Goal: Check status: Check status

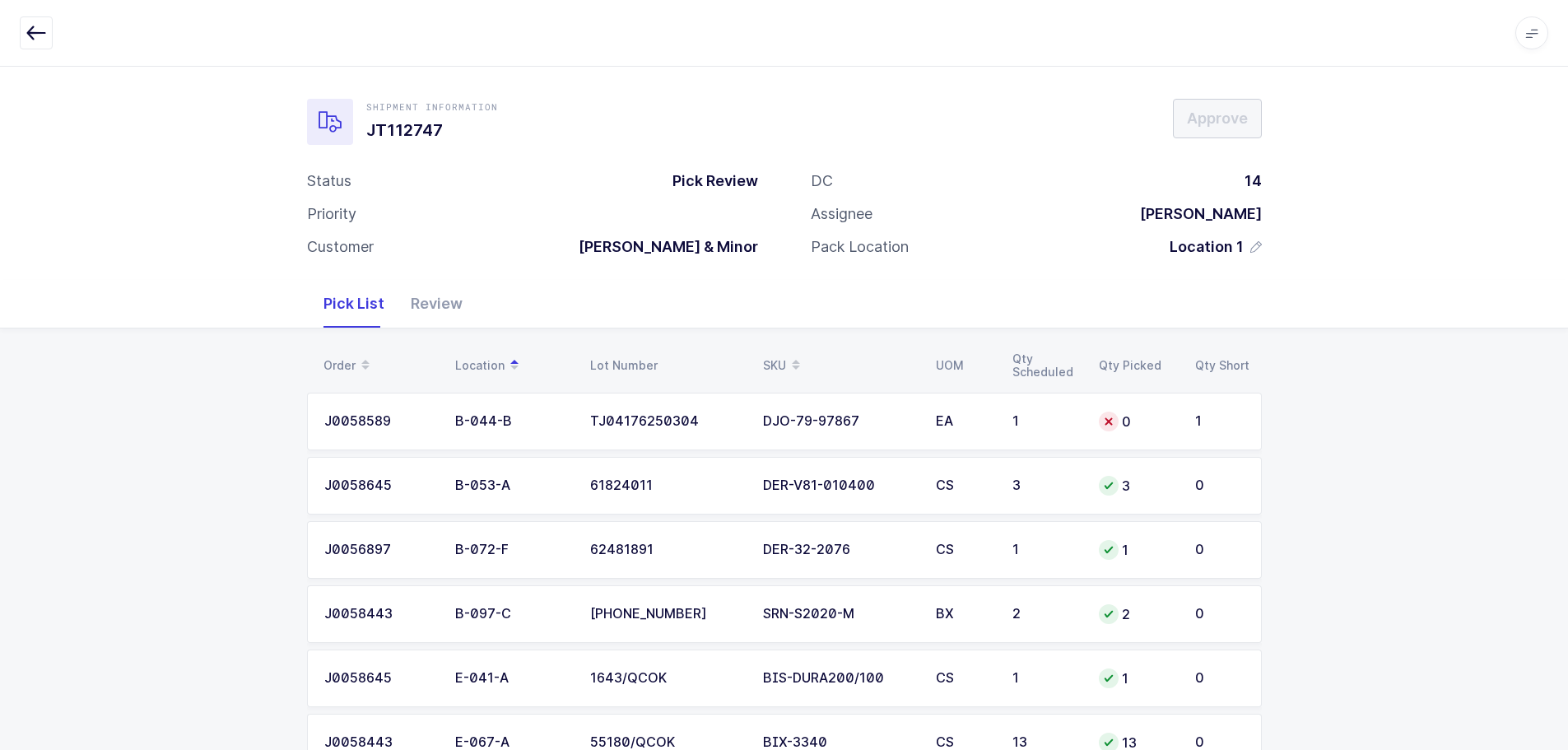
click at [33, 27] on icon "button" at bounding box center [36, 33] width 20 height 20
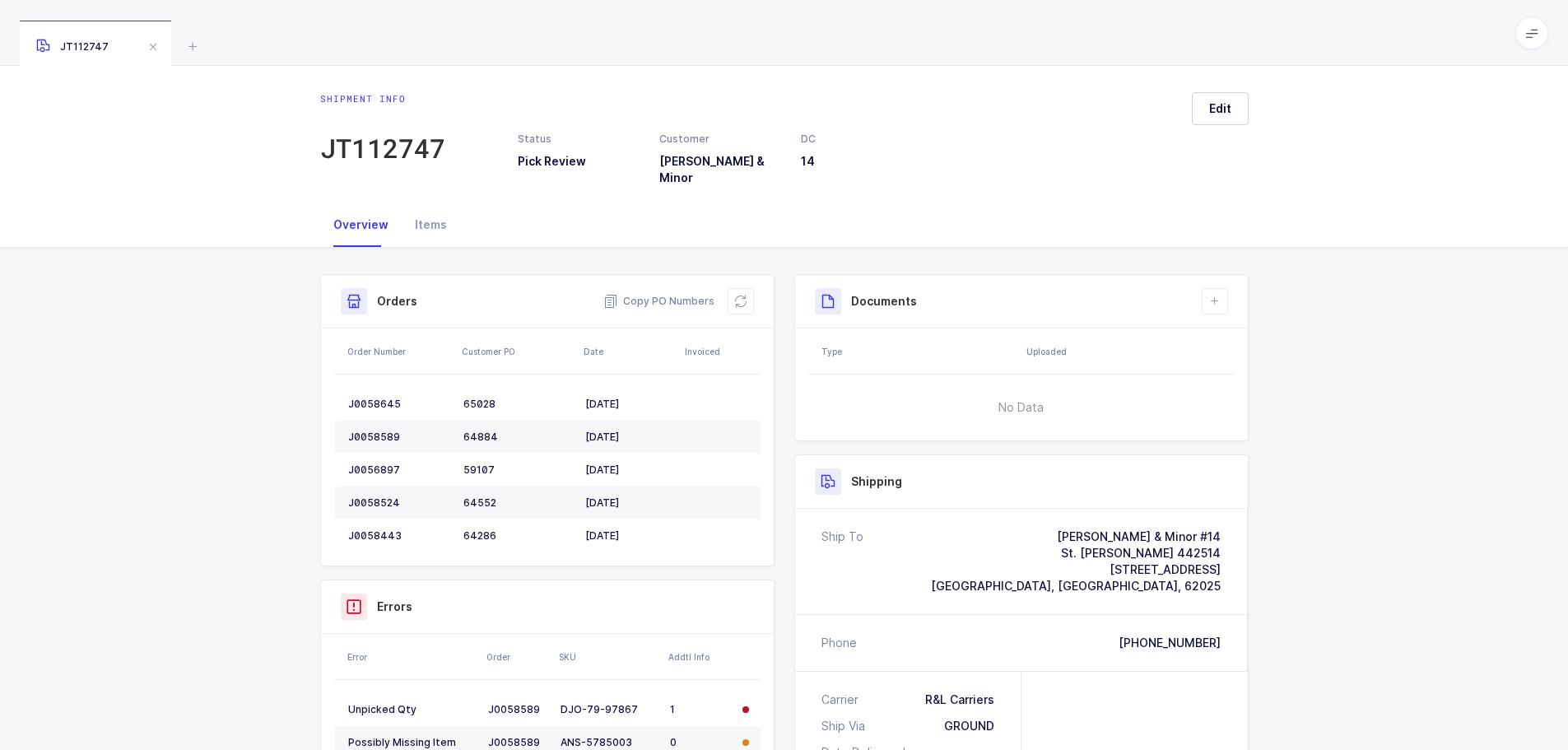
scroll to position [312, 0]
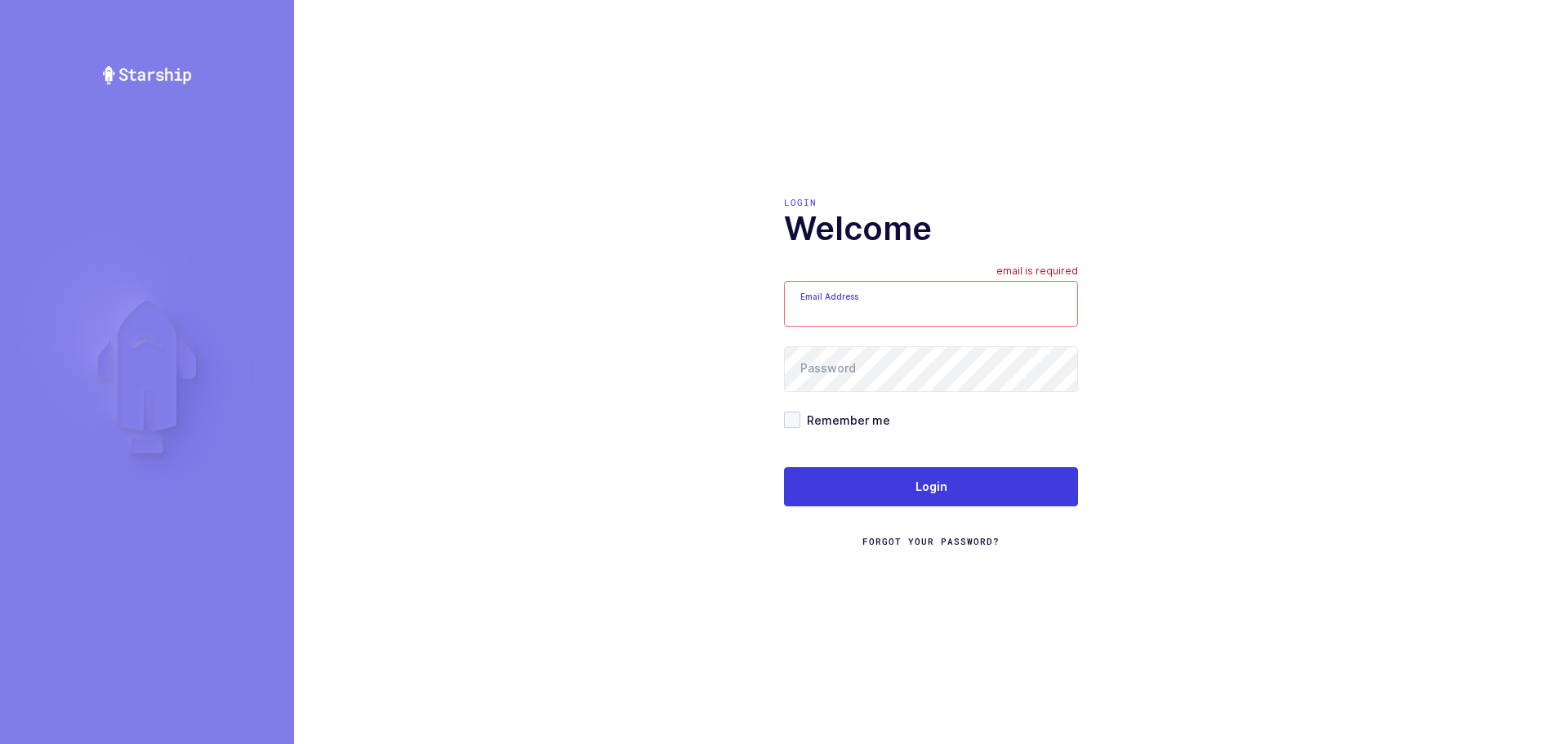
type input "mundo@janustrade.com"
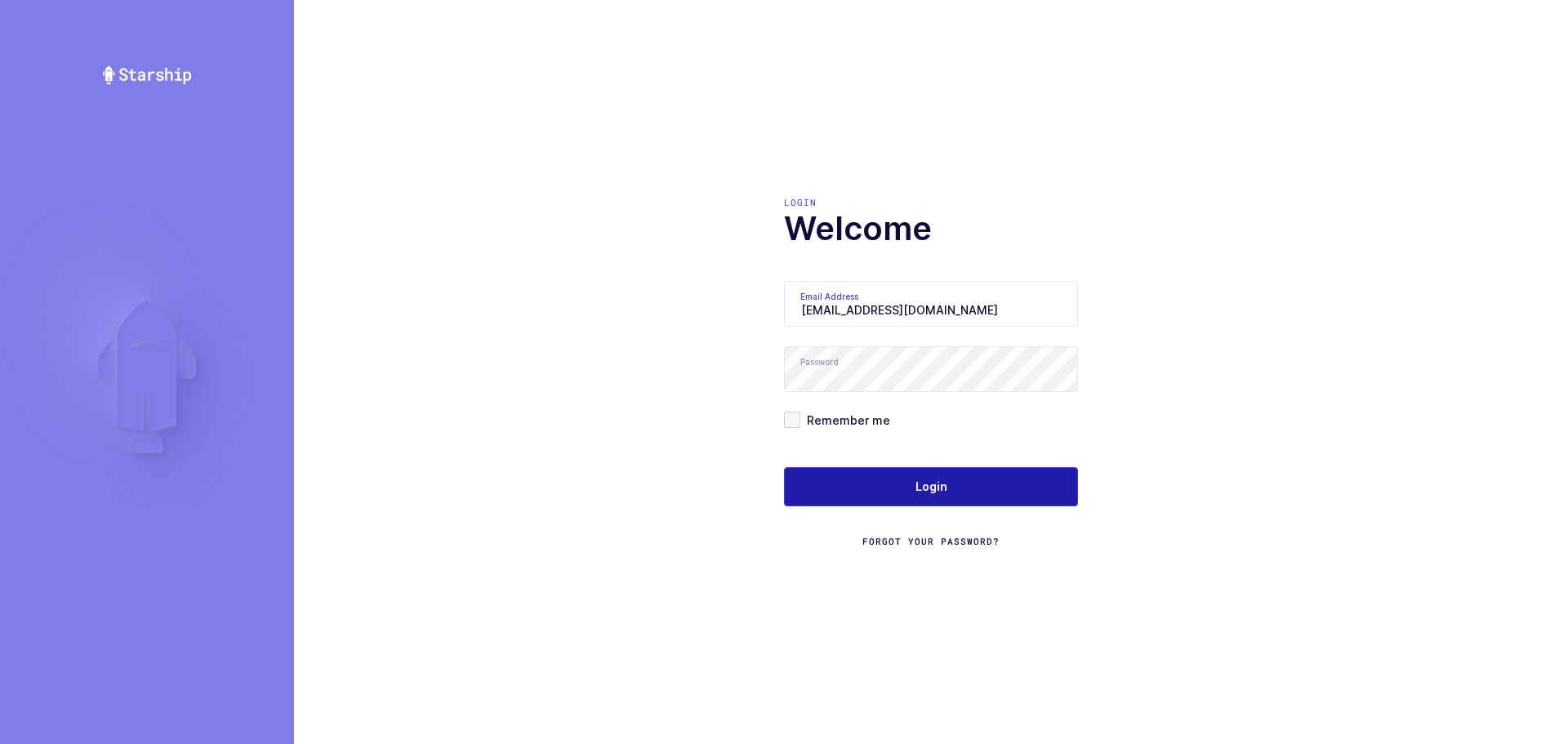
click at [927, 480] on span "Login" at bounding box center [931, 487] width 32 height 16
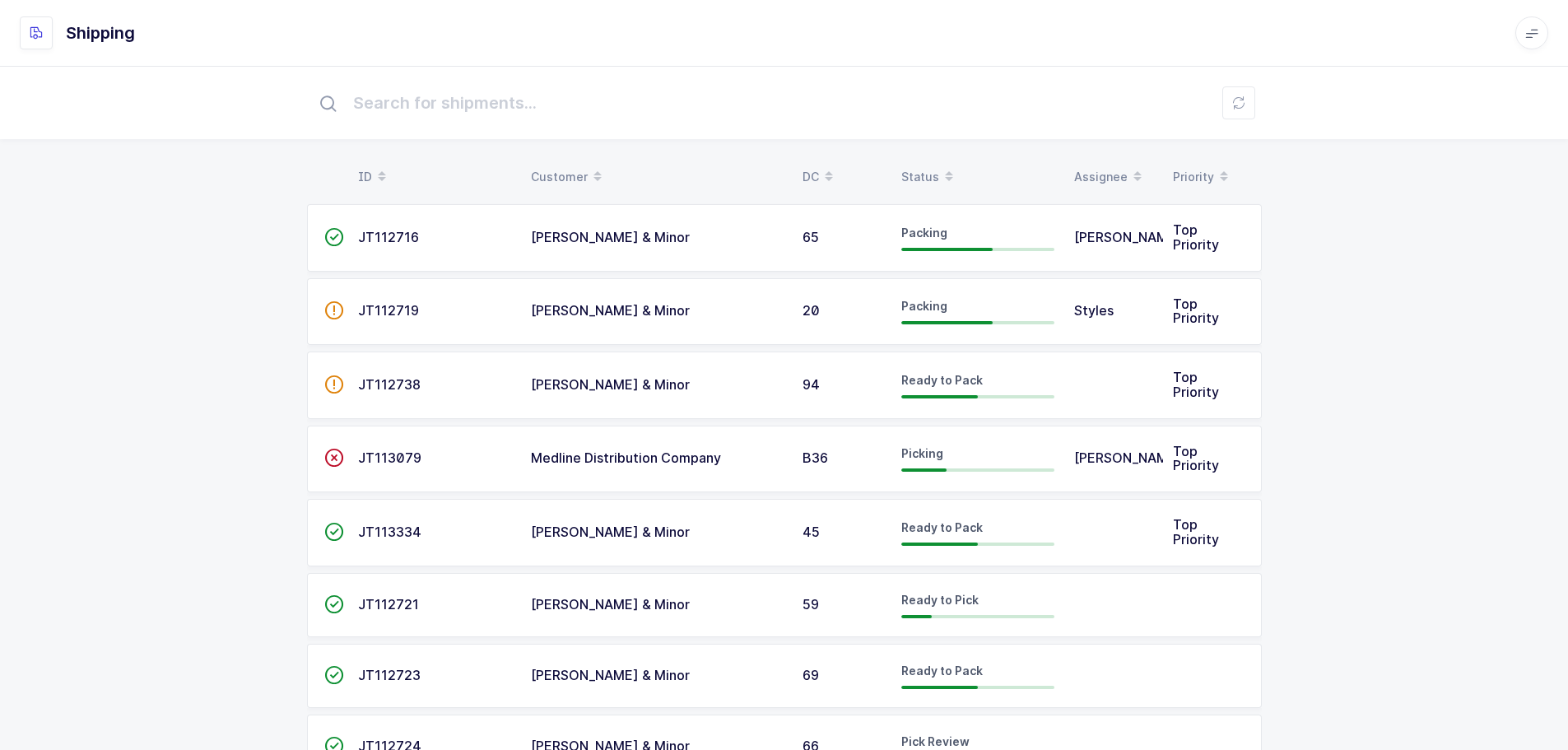
click at [922, 169] on div "Status" at bounding box center [977, 176] width 153 height 28
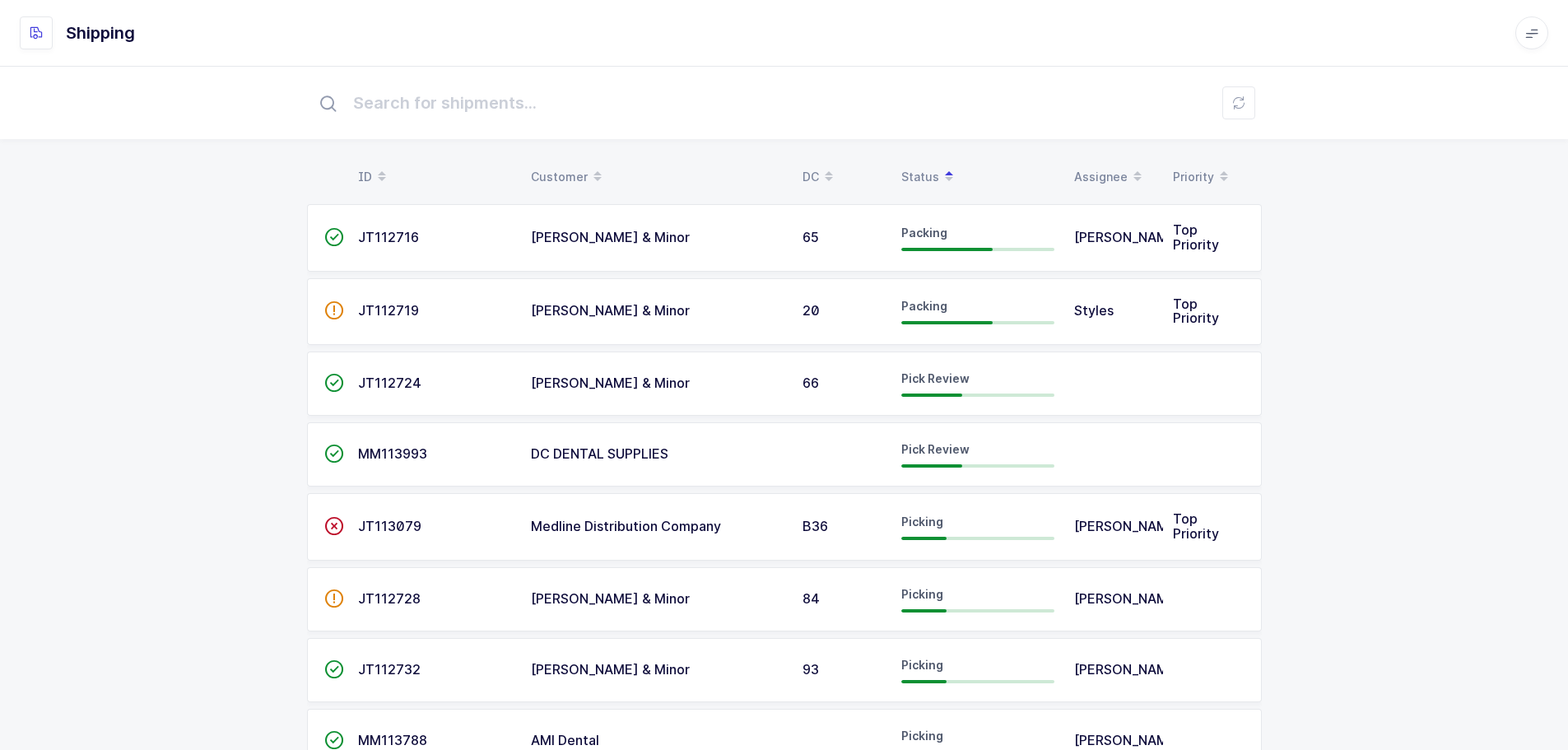
click at [367, 383] on span "JT112724" at bounding box center [389, 383] width 63 height 16
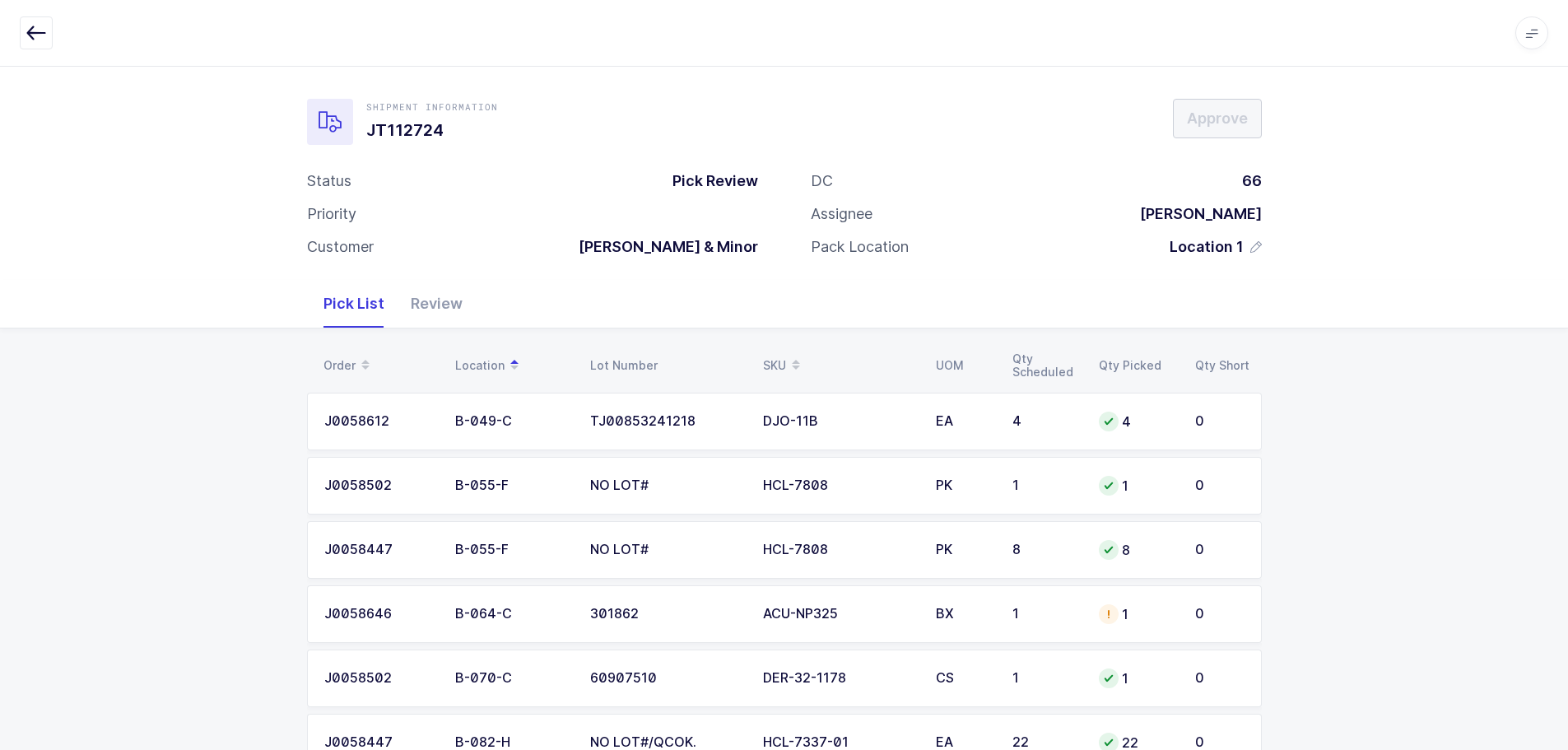
click at [413, 291] on div "Review" at bounding box center [437, 304] width 78 height 48
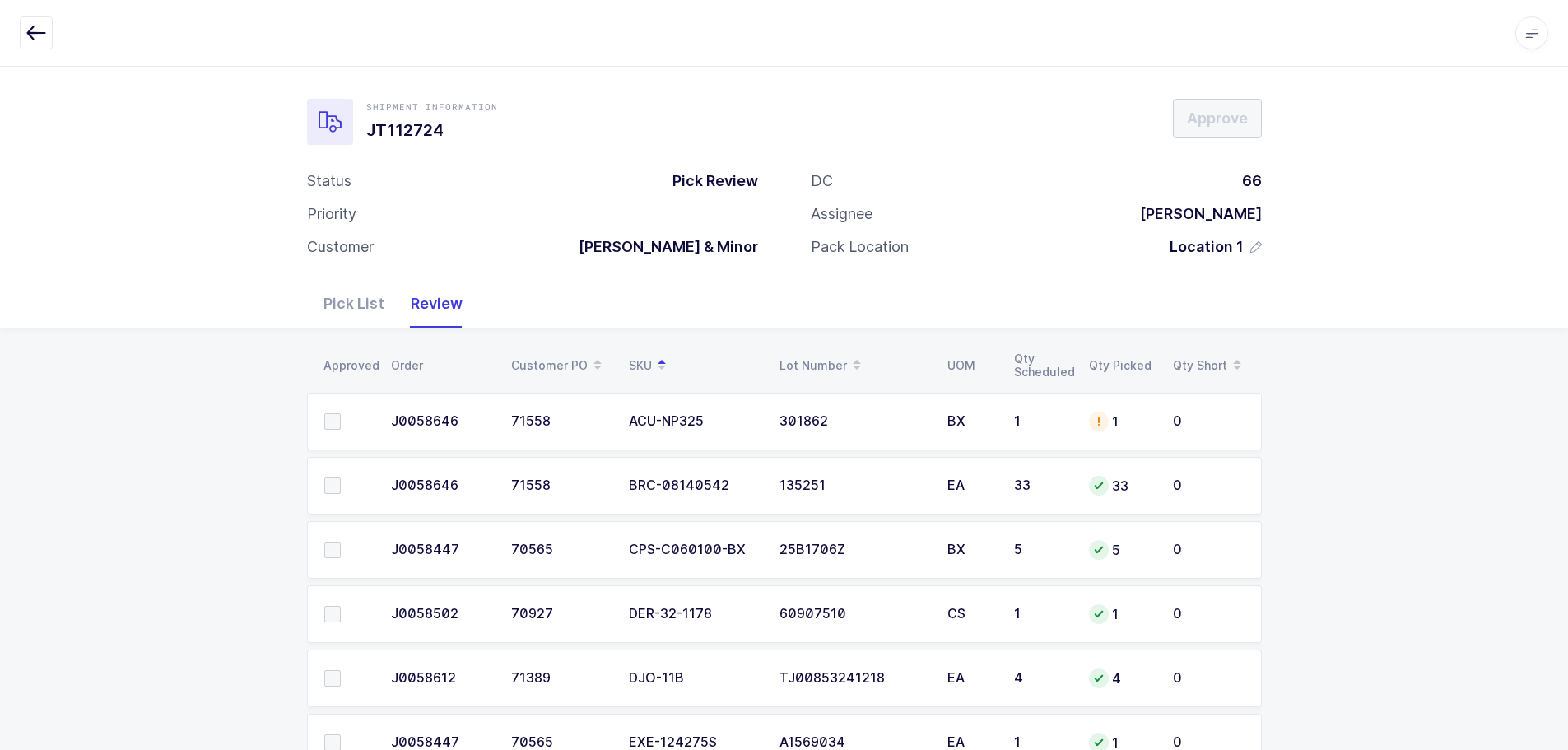
drag, startPoint x: 959, startPoint y: 438, endPoint x: 961, endPoint y: 430, distance: 8.2
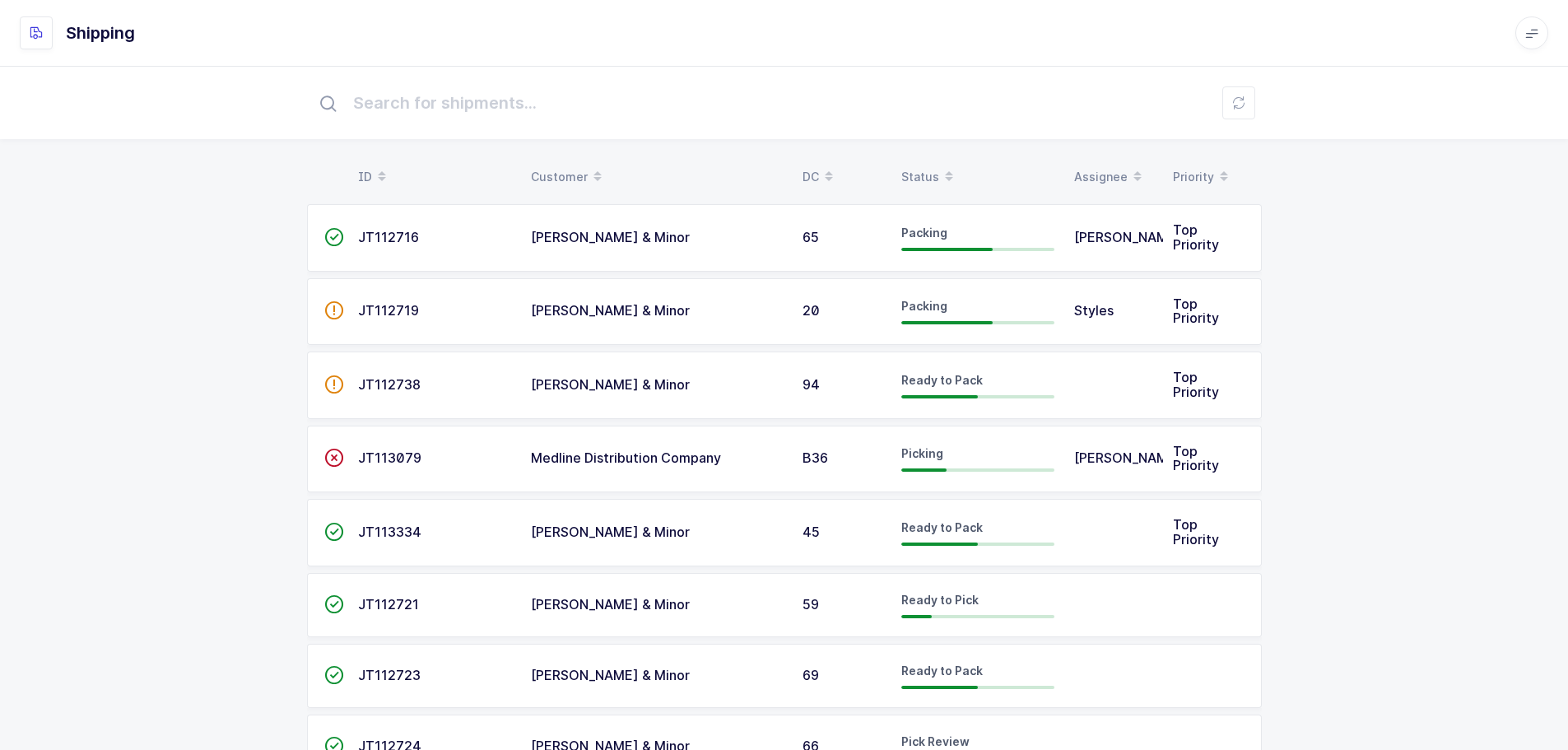
click at [917, 172] on div "Status" at bounding box center [977, 176] width 153 height 28
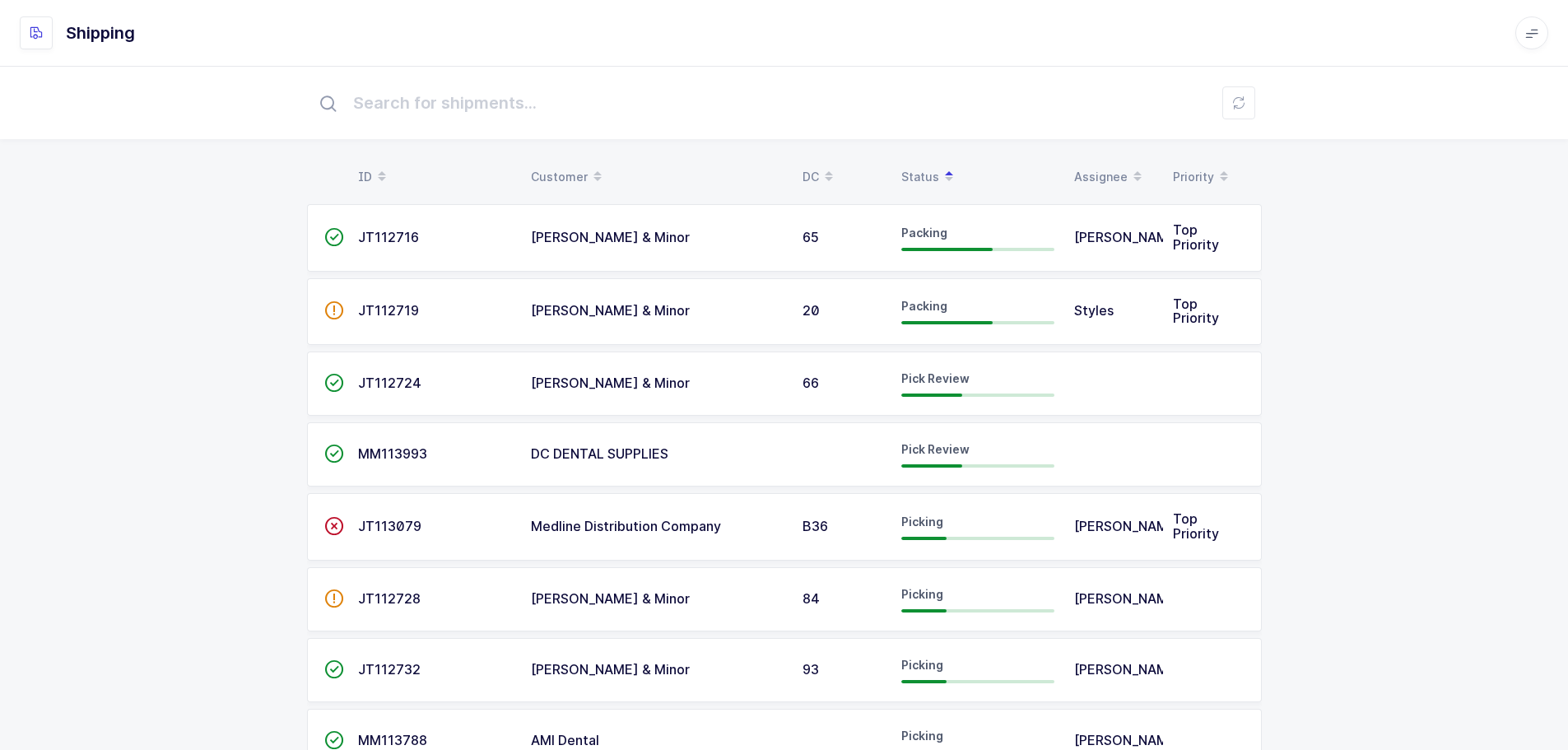
drag, startPoint x: 385, startPoint y: 373, endPoint x: 395, endPoint y: 371, distance: 10.2
click at [385, 373] on td "JT112724" at bounding box center [435, 384] width 173 height 64
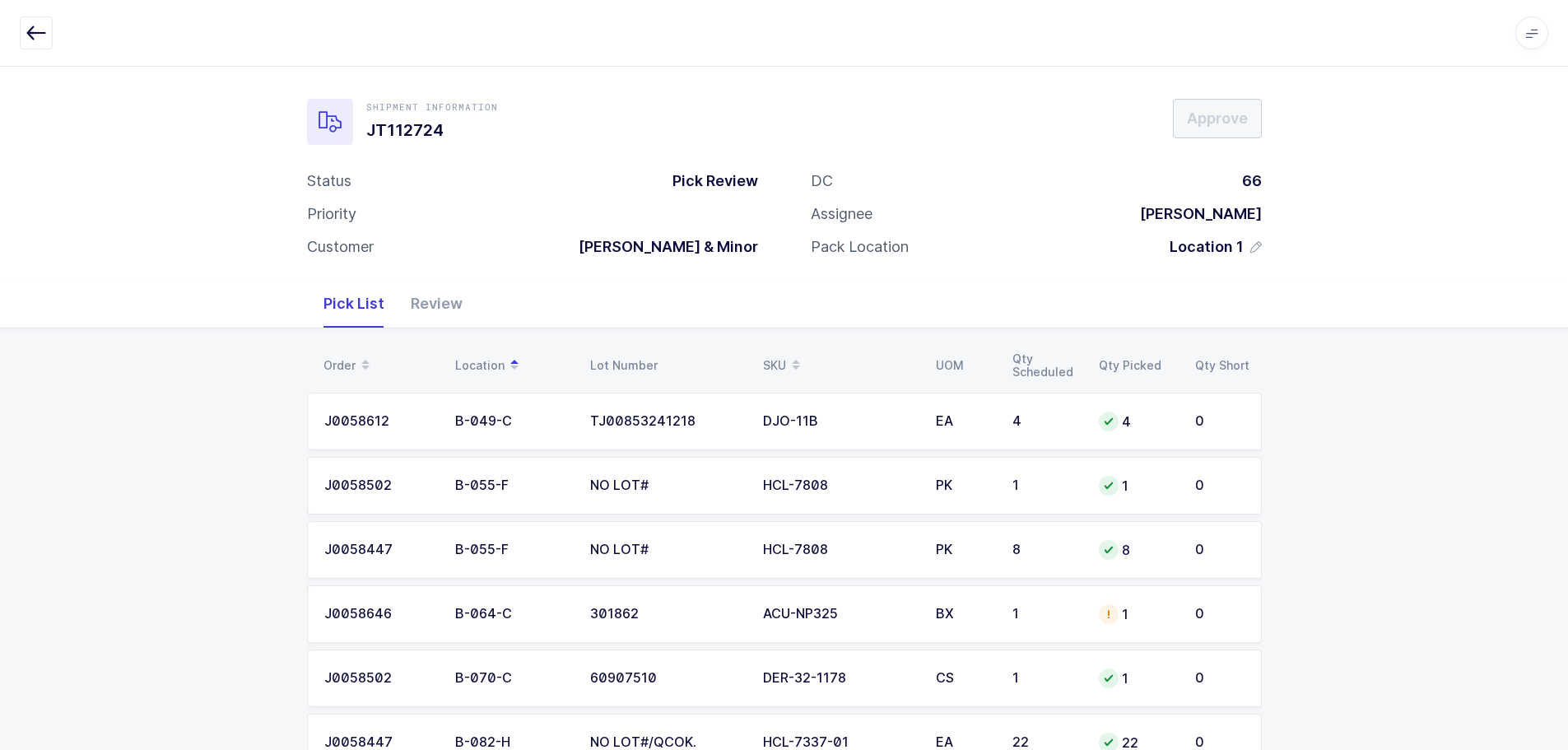
click at [440, 307] on div "Review" at bounding box center [437, 304] width 78 height 48
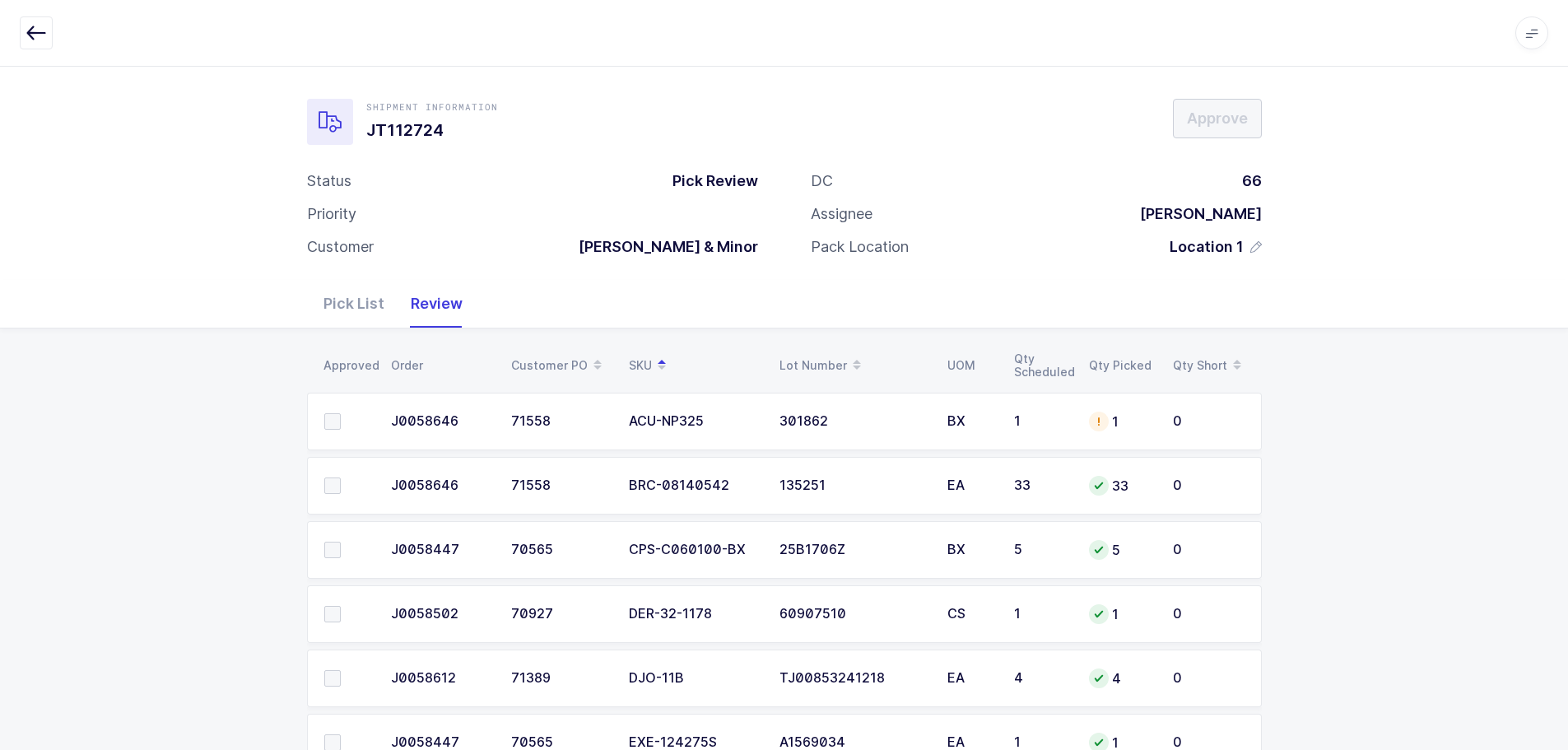
click at [1124, 423] on div "1" at bounding box center [1120, 421] width 64 height 20
click at [342, 305] on div "Pick List" at bounding box center [354, 304] width 87 height 48
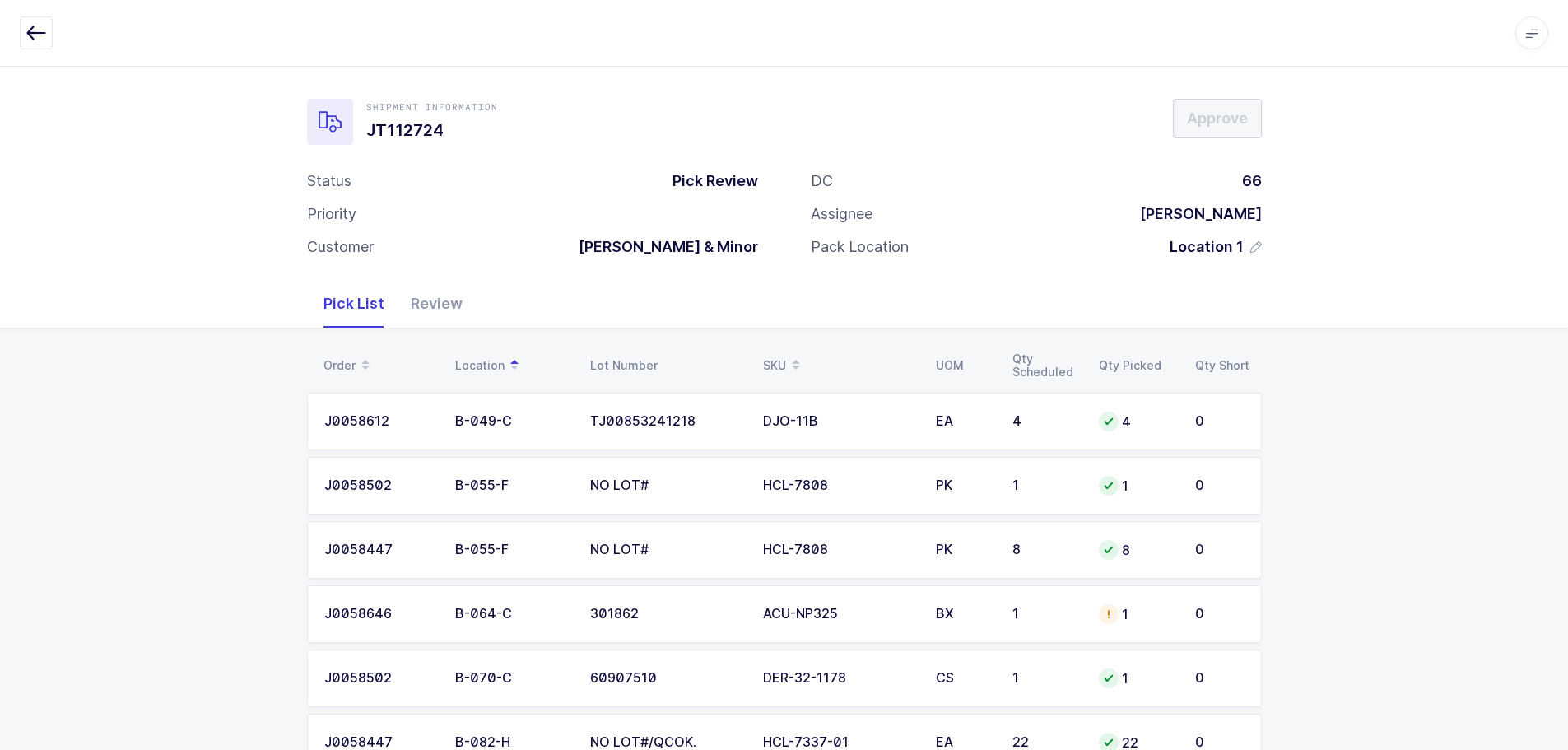
click at [875, 625] on td "ACU-NP325" at bounding box center [840, 614] width 173 height 57
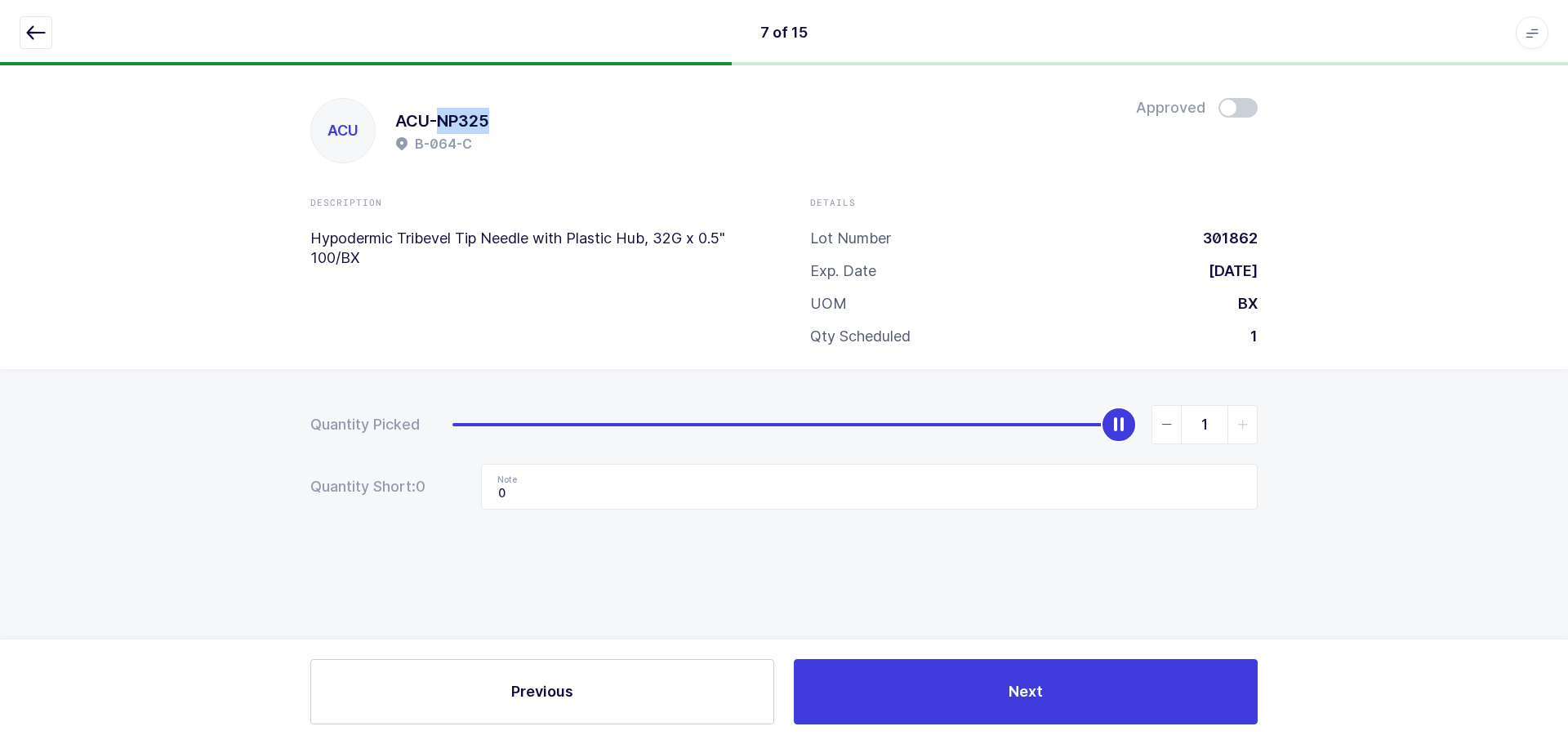
drag, startPoint x: 496, startPoint y: 117, endPoint x: 441, endPoint y: 119, distance: 55.0
click at [441, 119] on div "ACU ACU-NP325 B-064-C Approved" at bounding box center [784, 130] width 947 height 65
copy h1 "NP325"
